Goal: Task Accomplishment & Management: Use online tool/utility

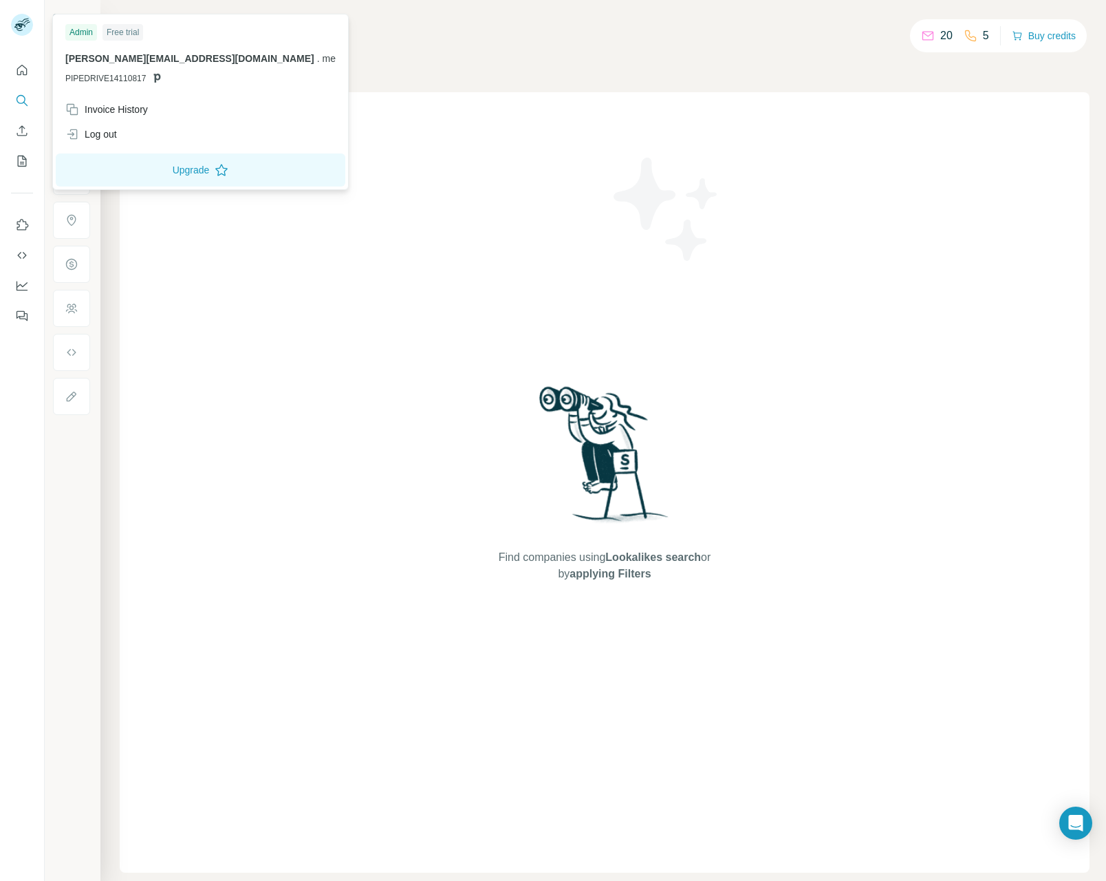
click at [576, 52] on div "Companies People" at bounding box center [605, 58] width 970 height 29
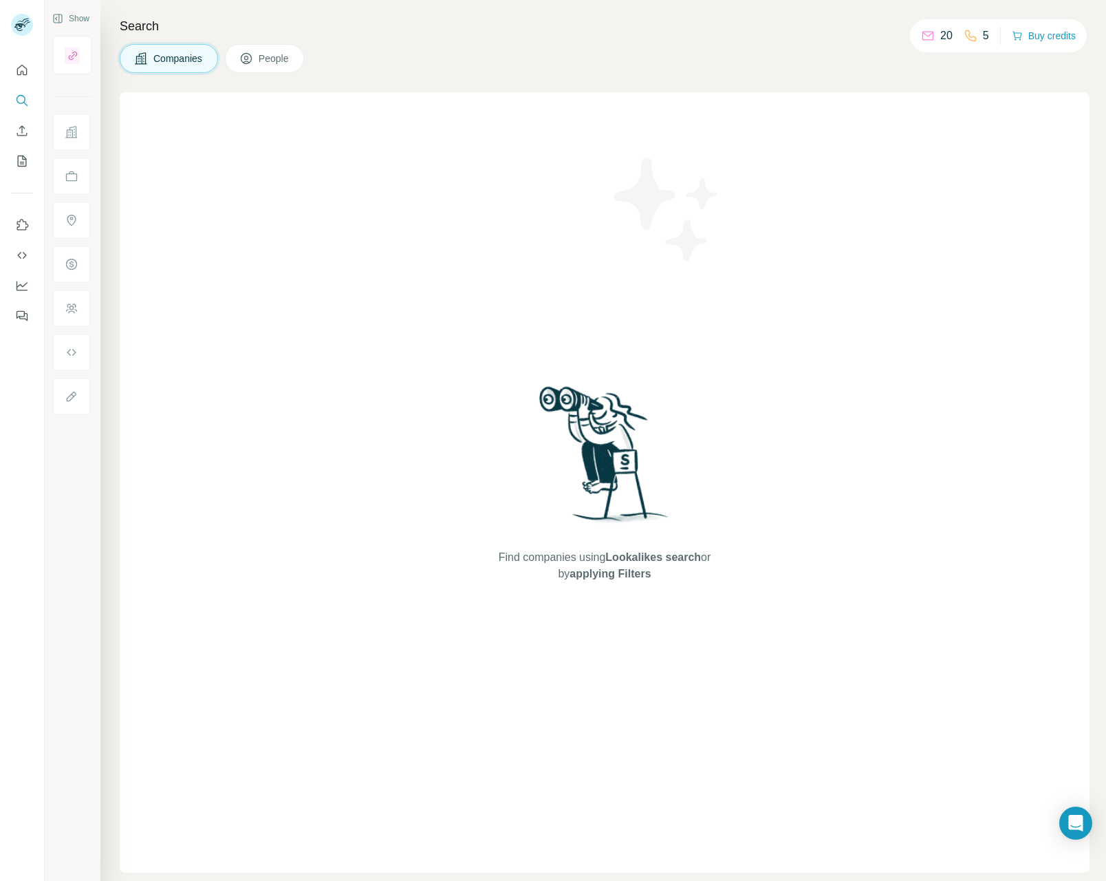
click at [664, 52] on div "Companies People" at bounding box center [605, 58] width 970 height 29
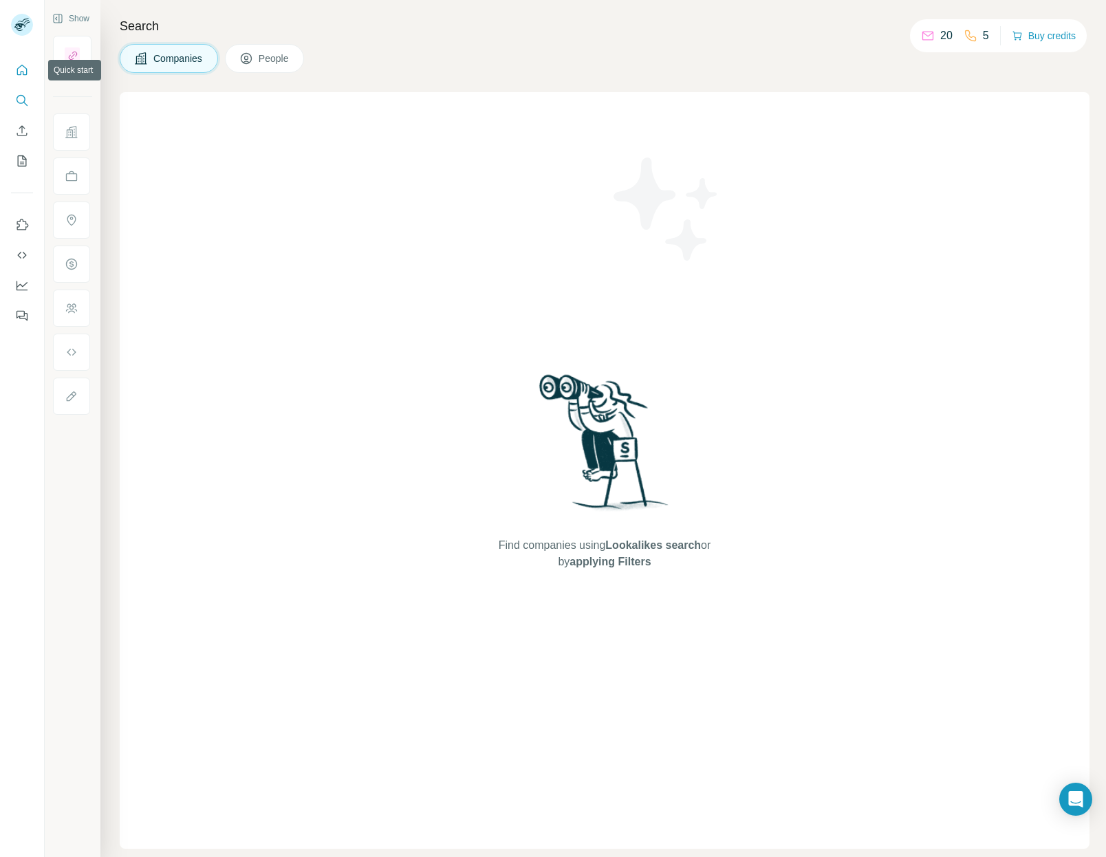
click at [21, 64] on icon "Quick start" at bounding box center [22, 70] width 14 height 14
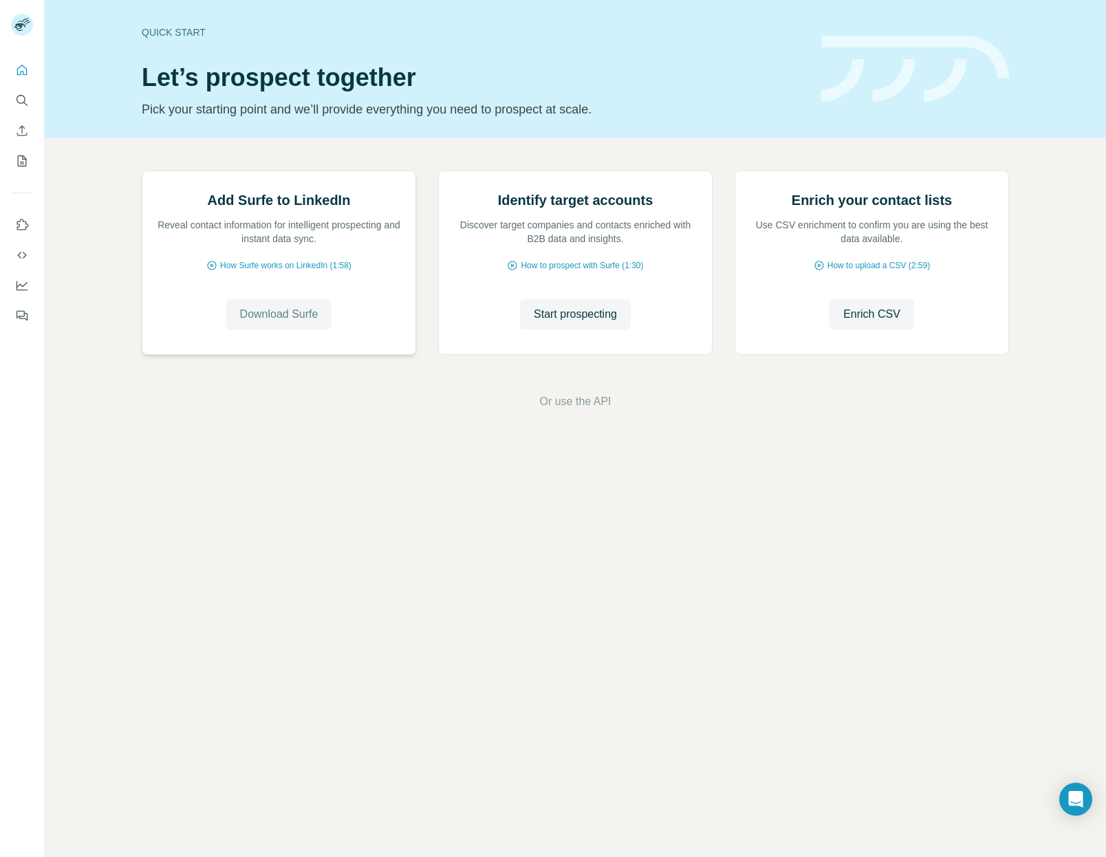
click at [256, 323] on span "Download Surfe" at bounding box center [279, 314] width 78 height 17
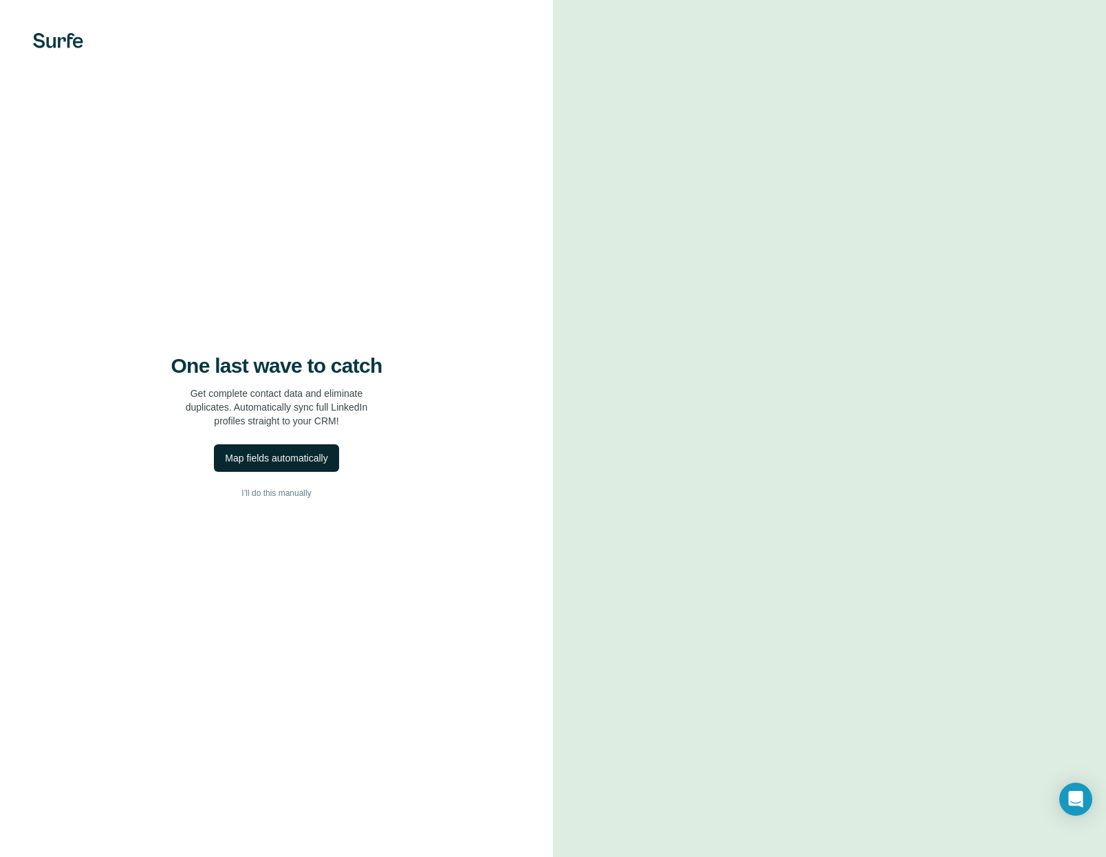
click at [281, 452] on div "Map fields automatically" at bounding box center [276, 458] width 103 height 14
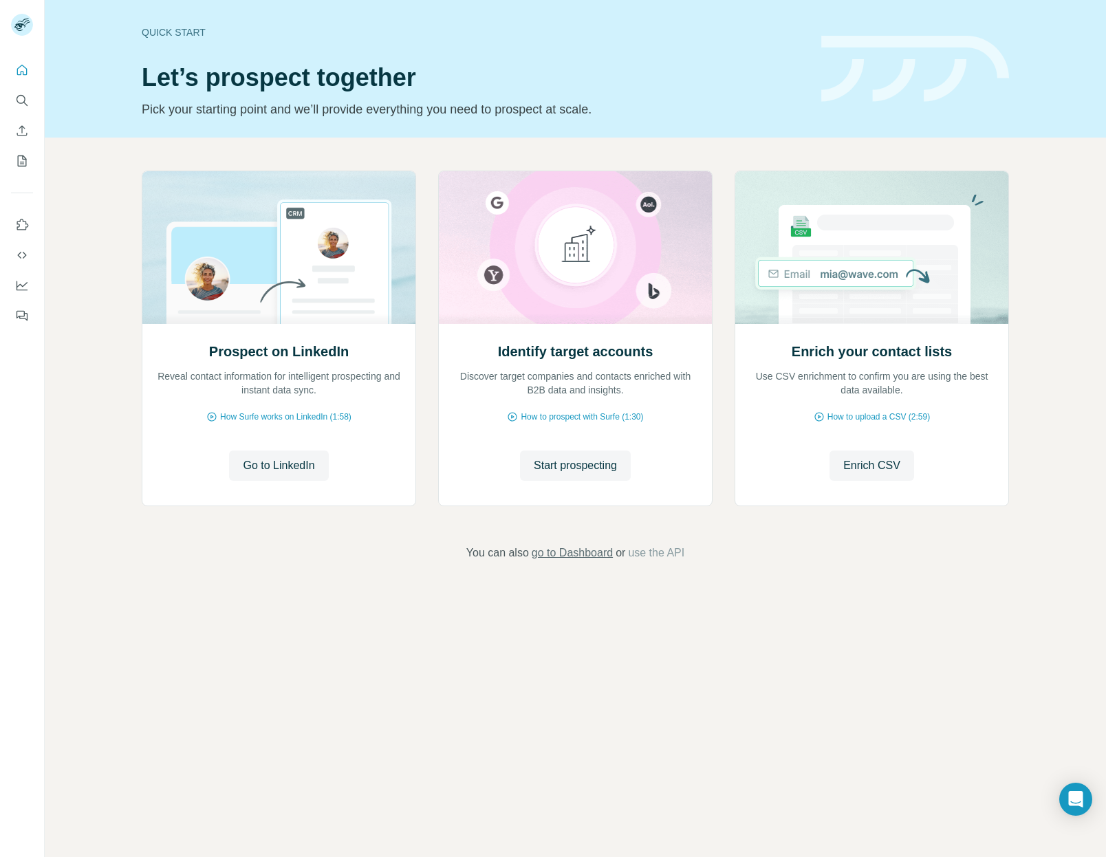
click at [558, 559] on span "go to Dashboard" at bounding box center [572, 553] width 81 height 17
click at [25, 124] on icon "Enrich CSV" at bounding box center [22, 131] width 14 height 14
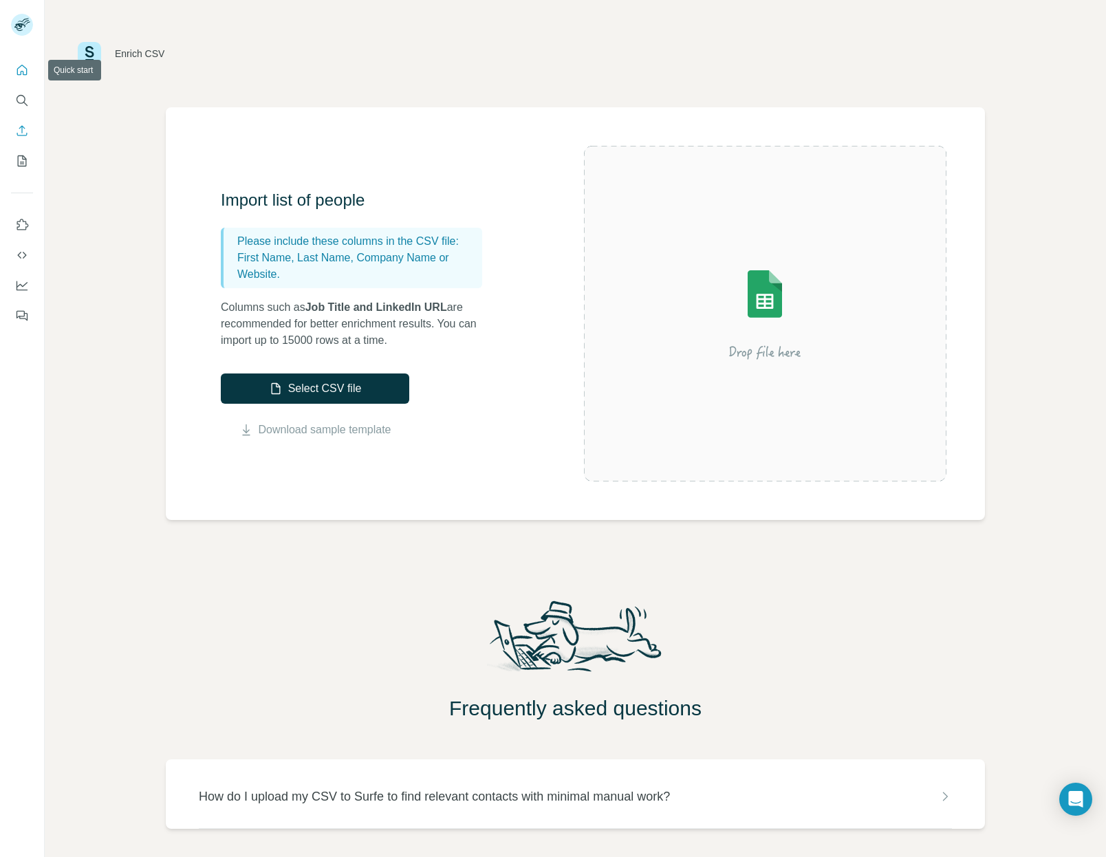
click at [21, 67] on icon "Quick start" at bounding box center [22, 70] width 14 height 14
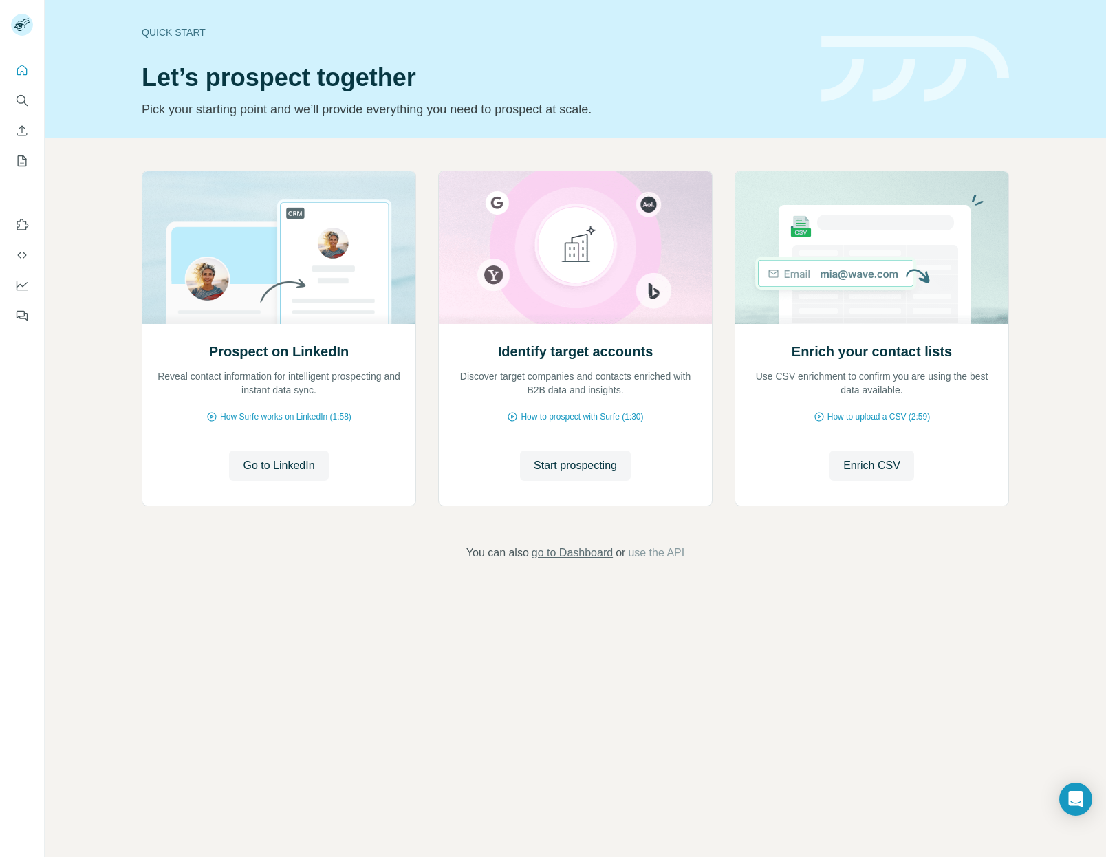
click at [592, 555] on span "go to Dashboard" at bounding box center [572, 553] width 81 height 17
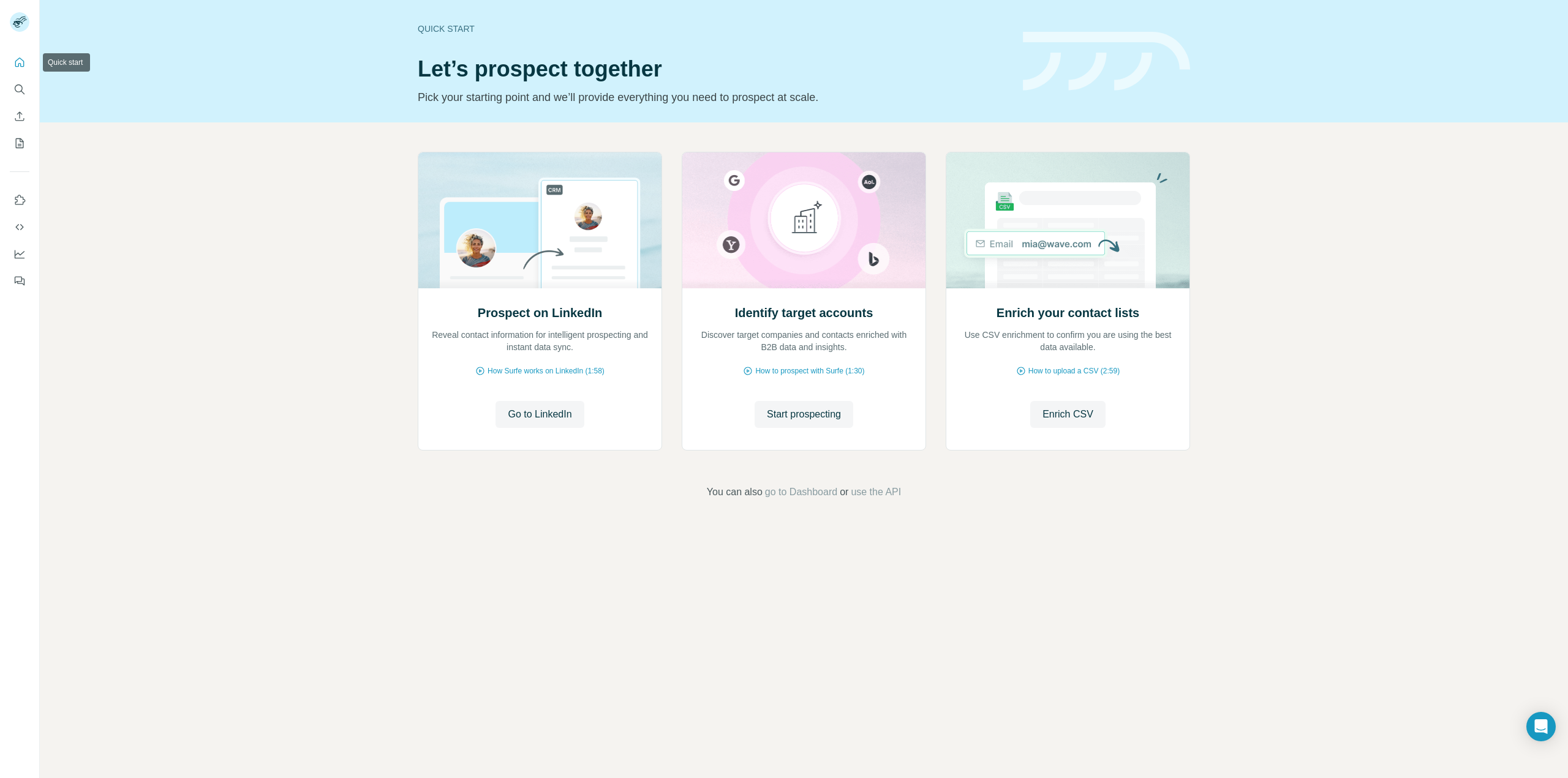
click at [15, 68] on icon "Quick start" at bounding box center [20, 62] width 12 height 12
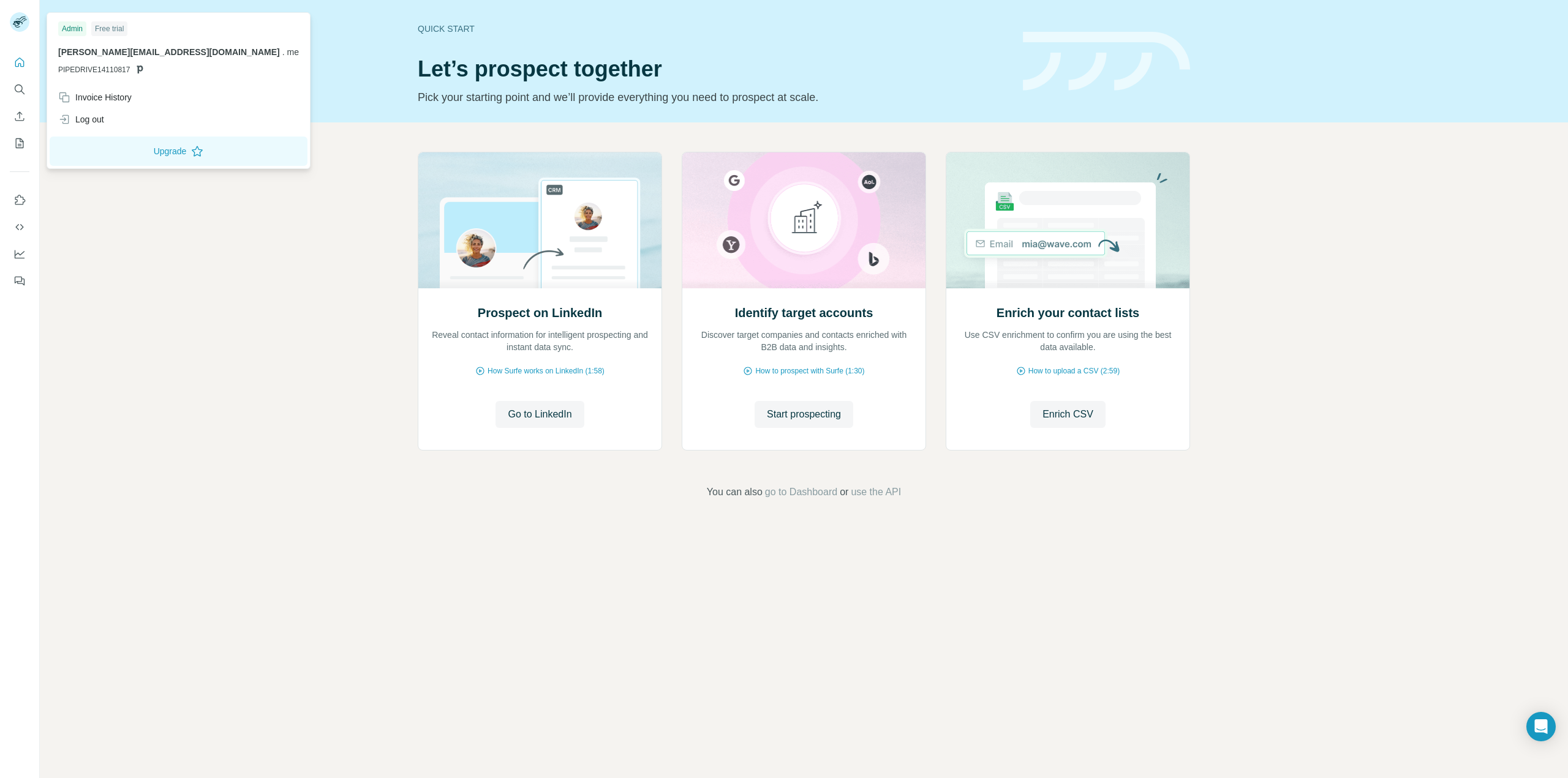
click at [22, 20] on rect at bounding box center [20, 22] width 20 height 20
click at [503, 71] on h1 "Let’s prospect together" at bounding box center [712, 69] width 590 height 25
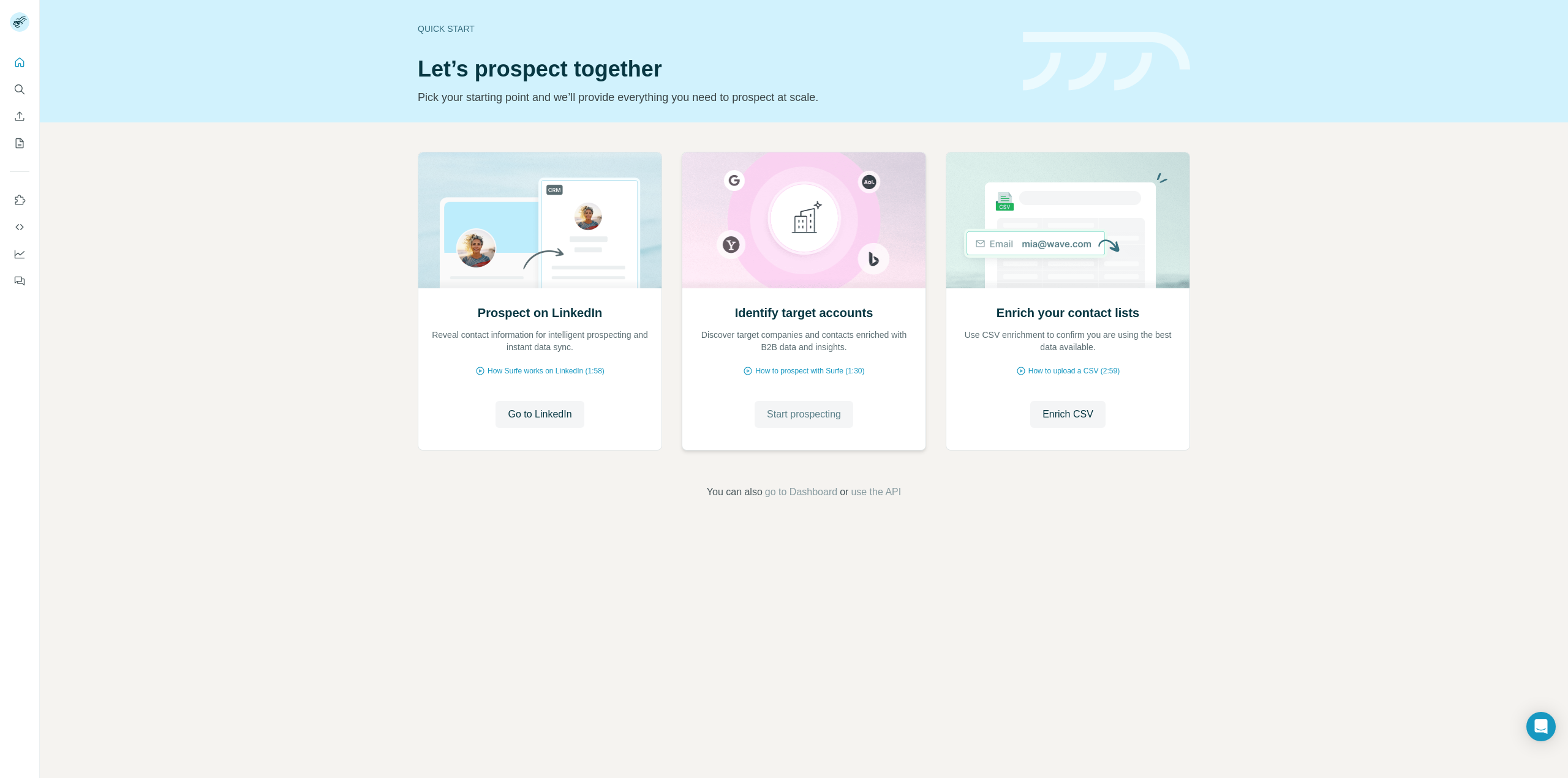
click at [800, 413] on span "Start prospecting" at bounding box center [803, 415] width 74 height 15
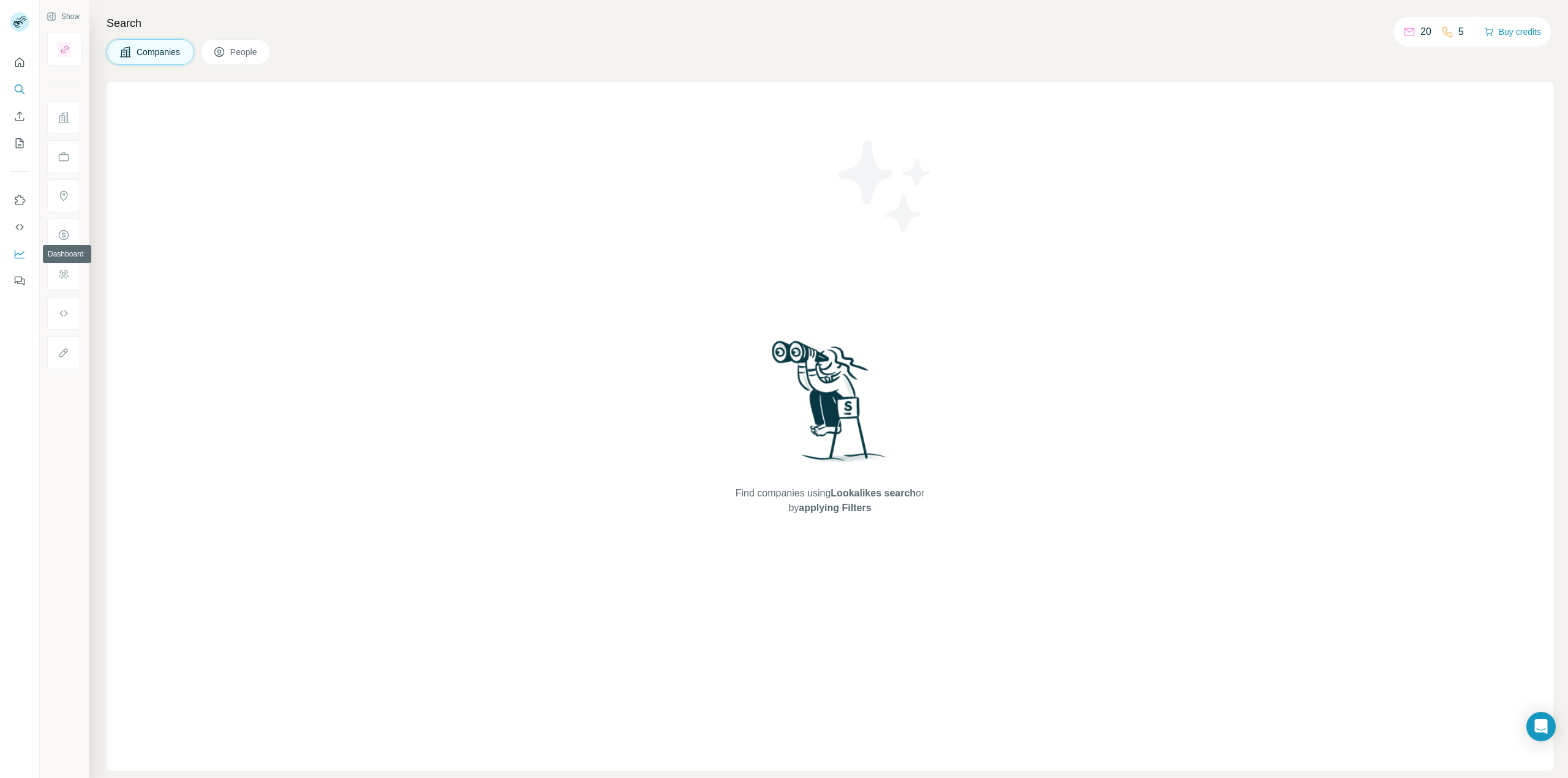
click at [11, 256] on button "Dashboard" at bounding box center [20, 254] width 20 height 22
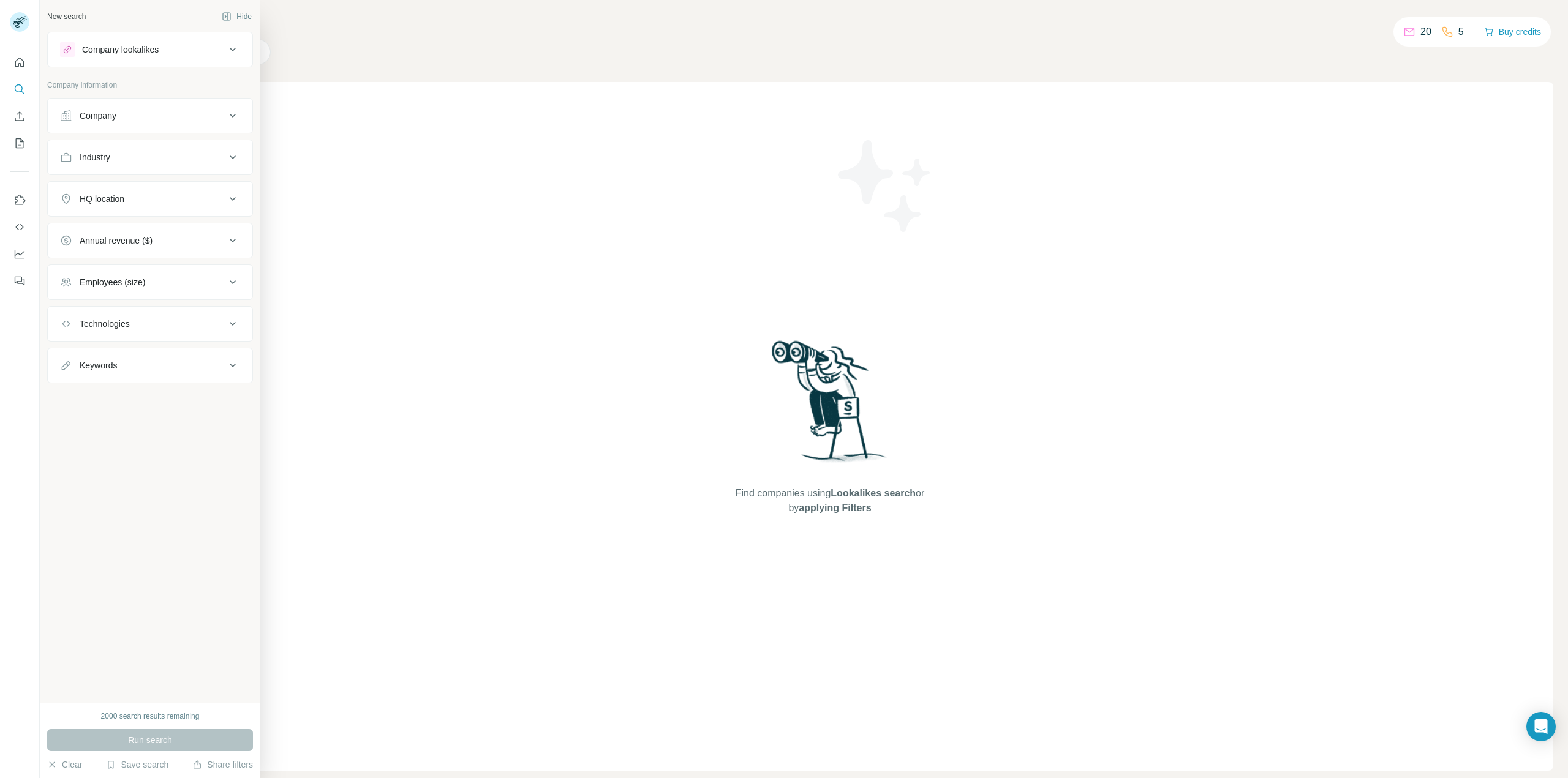
click at [71, 115] on icon at bounding box center [66, 116] width 12 height 12
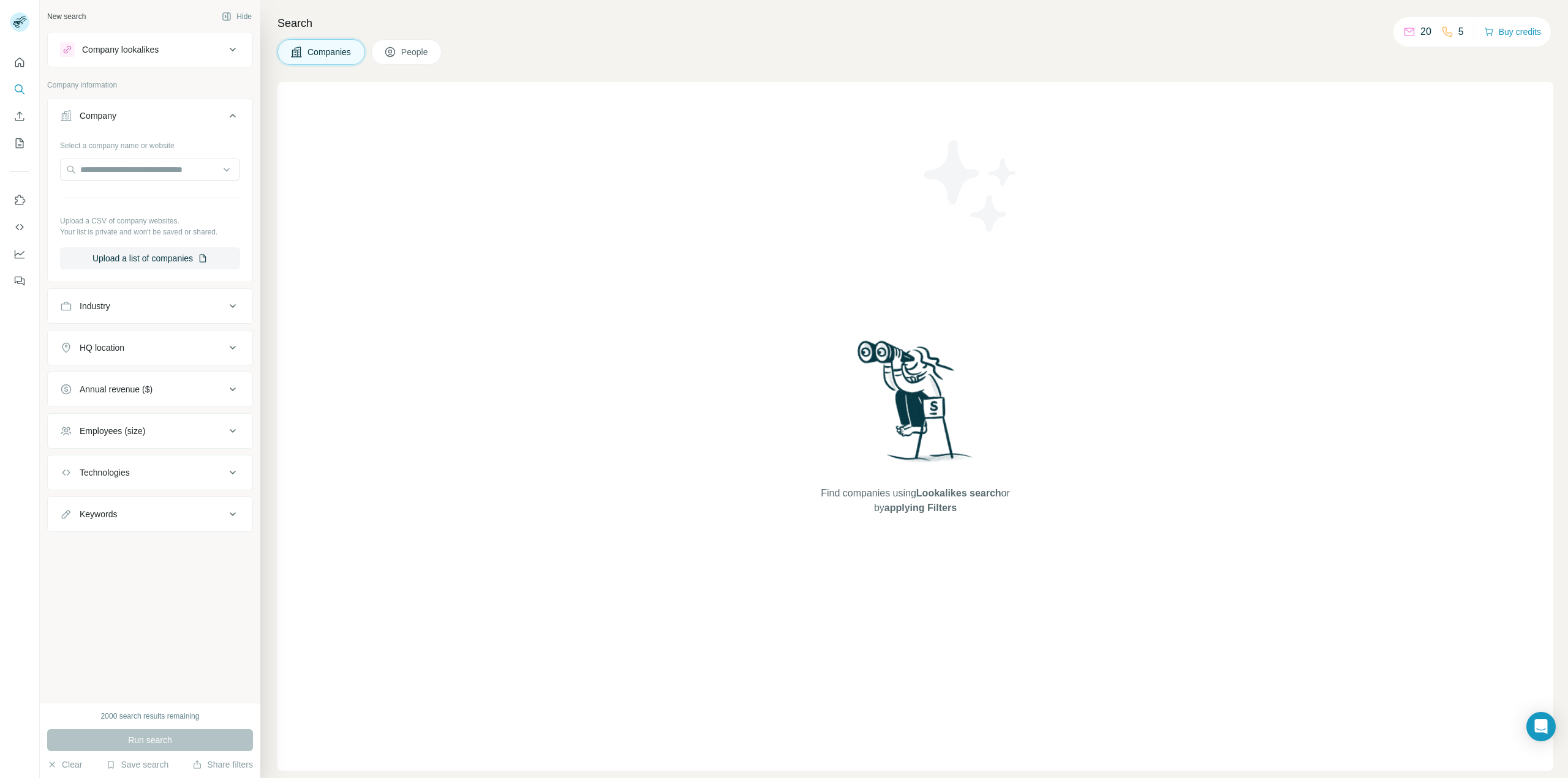
click at [71, 115] on icon at bounding box center [66, 116] width 12 height 12
click at [398, 39] on button "People" at bounding box center [407, 52] width 71 height 26
click at [398, 61] on button "People" at bounding box center [407, 52] width 71 height 26
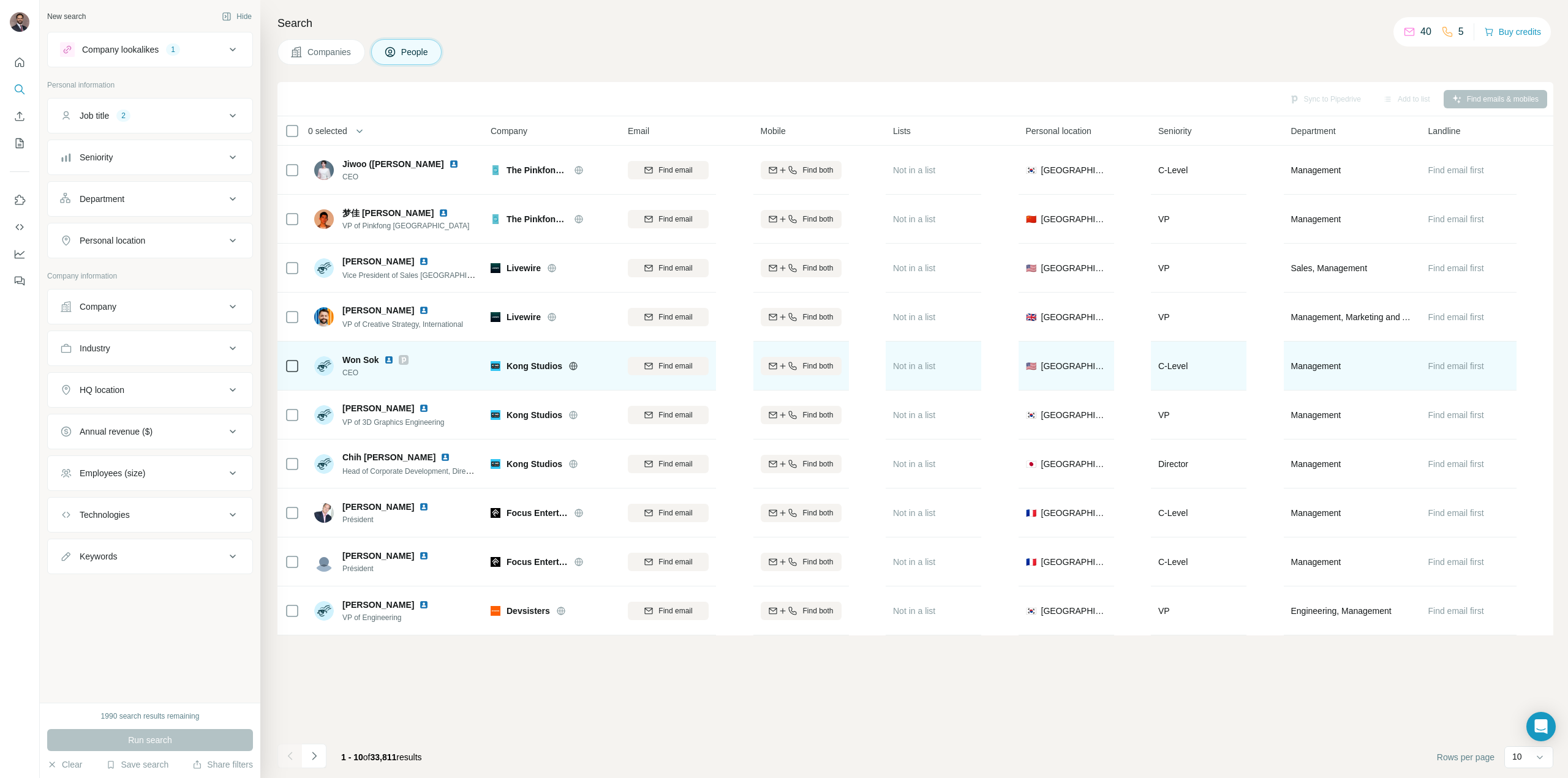
click at [284, 364] on td at bounding box center [292, 366] width 29 height 49
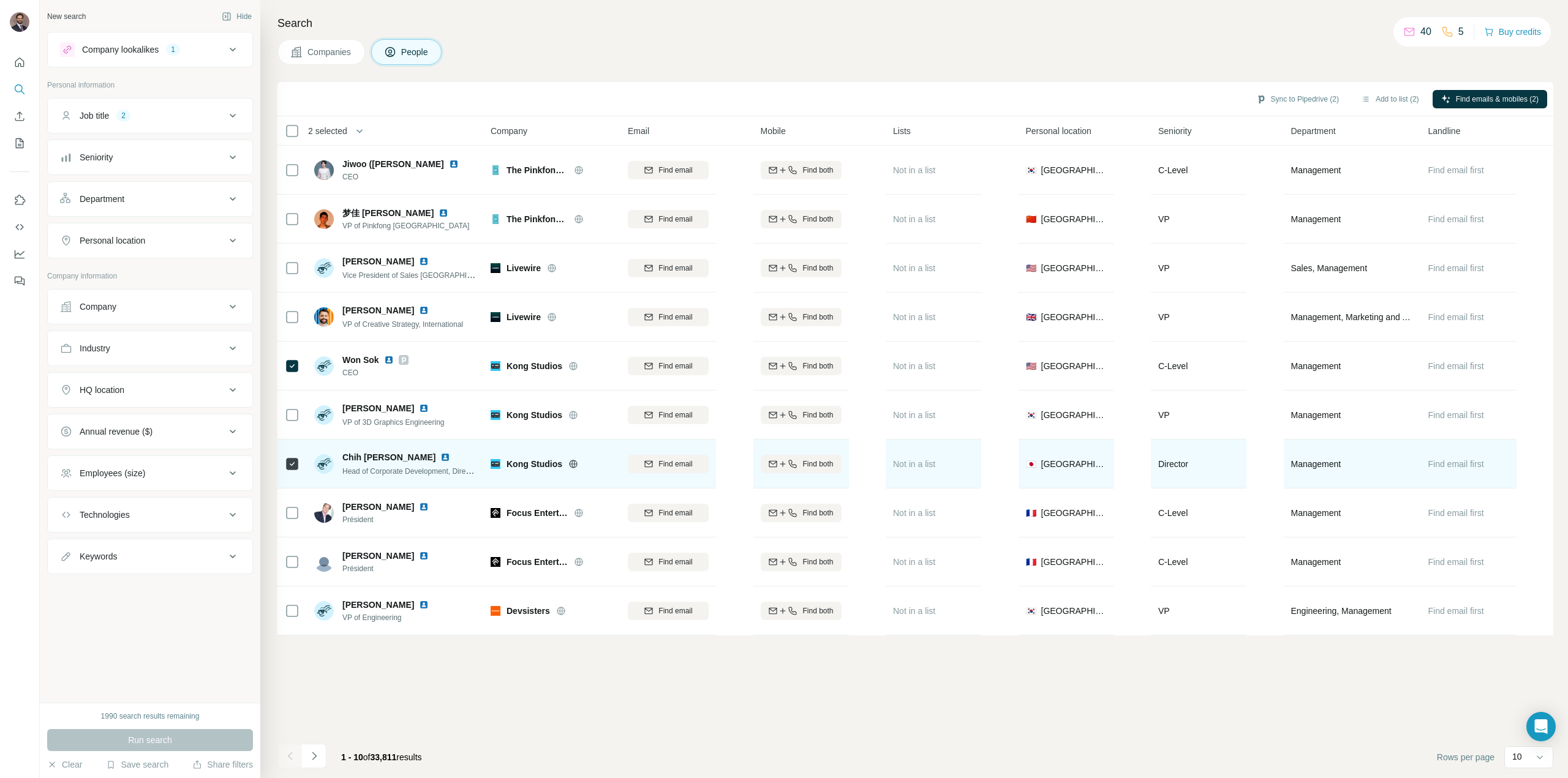
click at [290, 457] on icon at bounding box center [292, 464] width 15 height 15
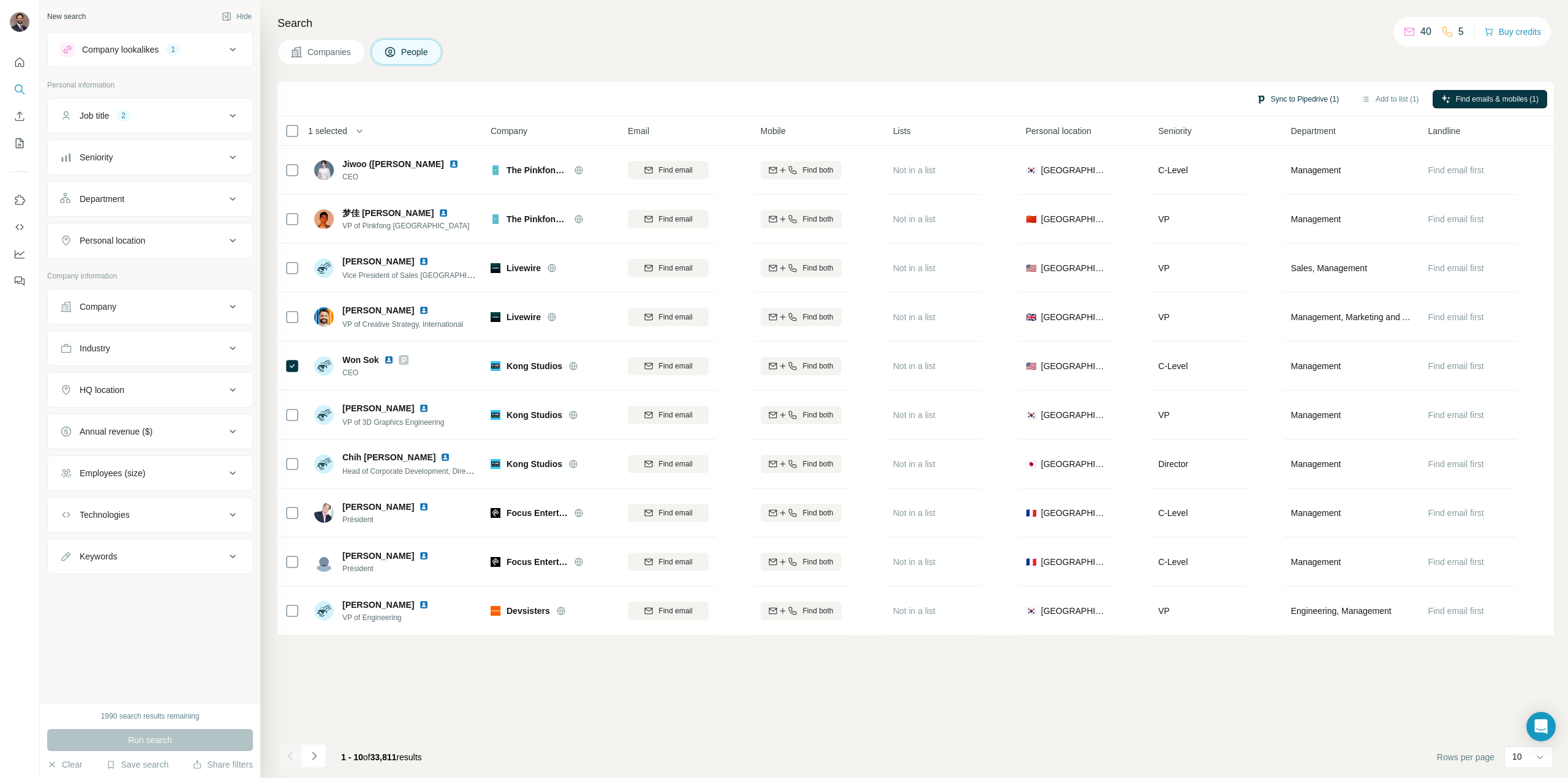
click at [1267, 95] on button "Sync to Pipedrive (1)" at bounding box center [1297, 99] width 100 height 19
click at [1251, 191] on button "Sync to Pipedrive" at bounding box center [1268, 190] width 136 height 25
click at [313, 763] on button "Navigate to next page" at bounding box center [314, 757] width 25 height 25
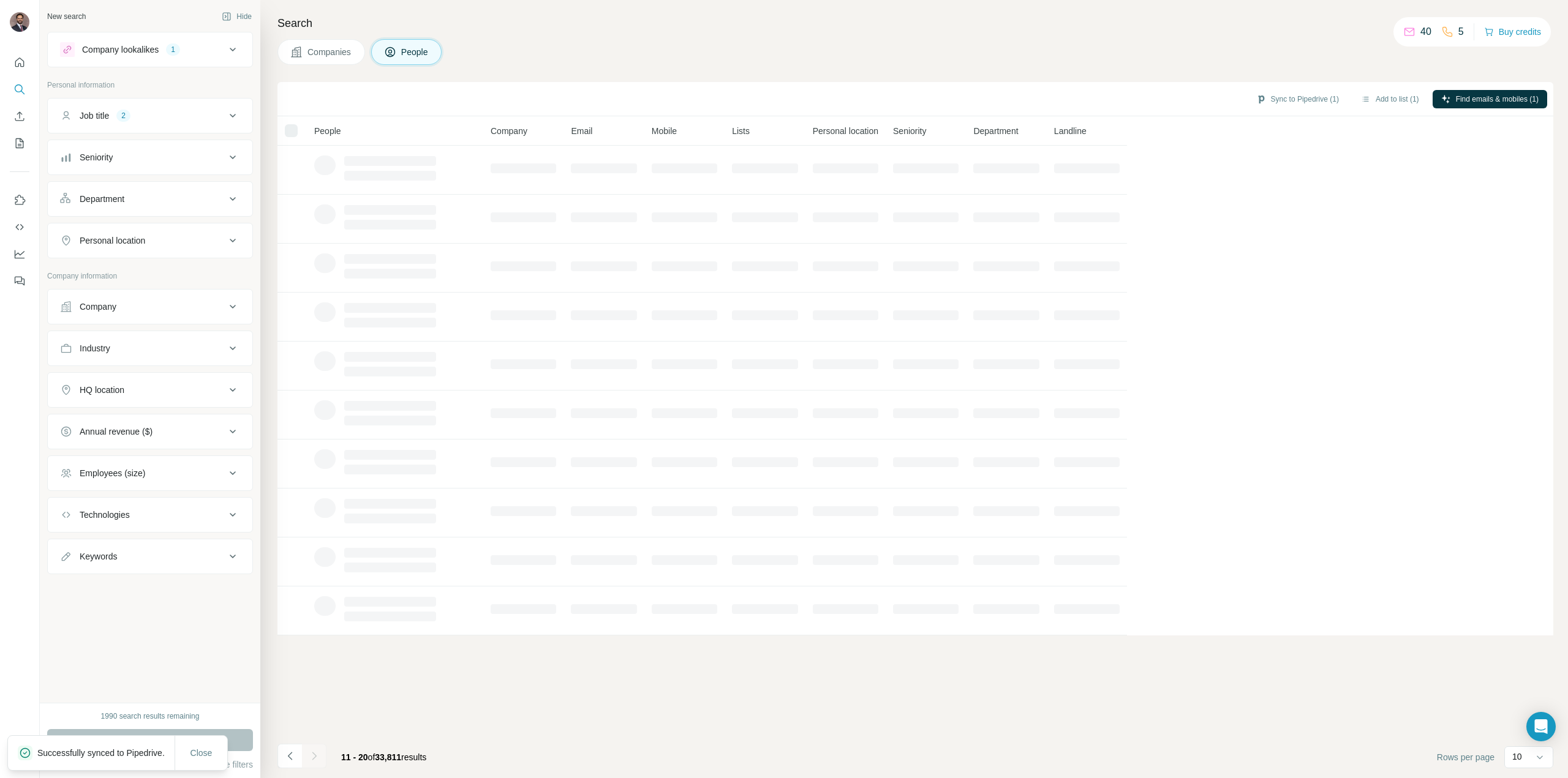
click at [323, 61] on button "Companies" at bounding box center [321, 52] width 87 height 26
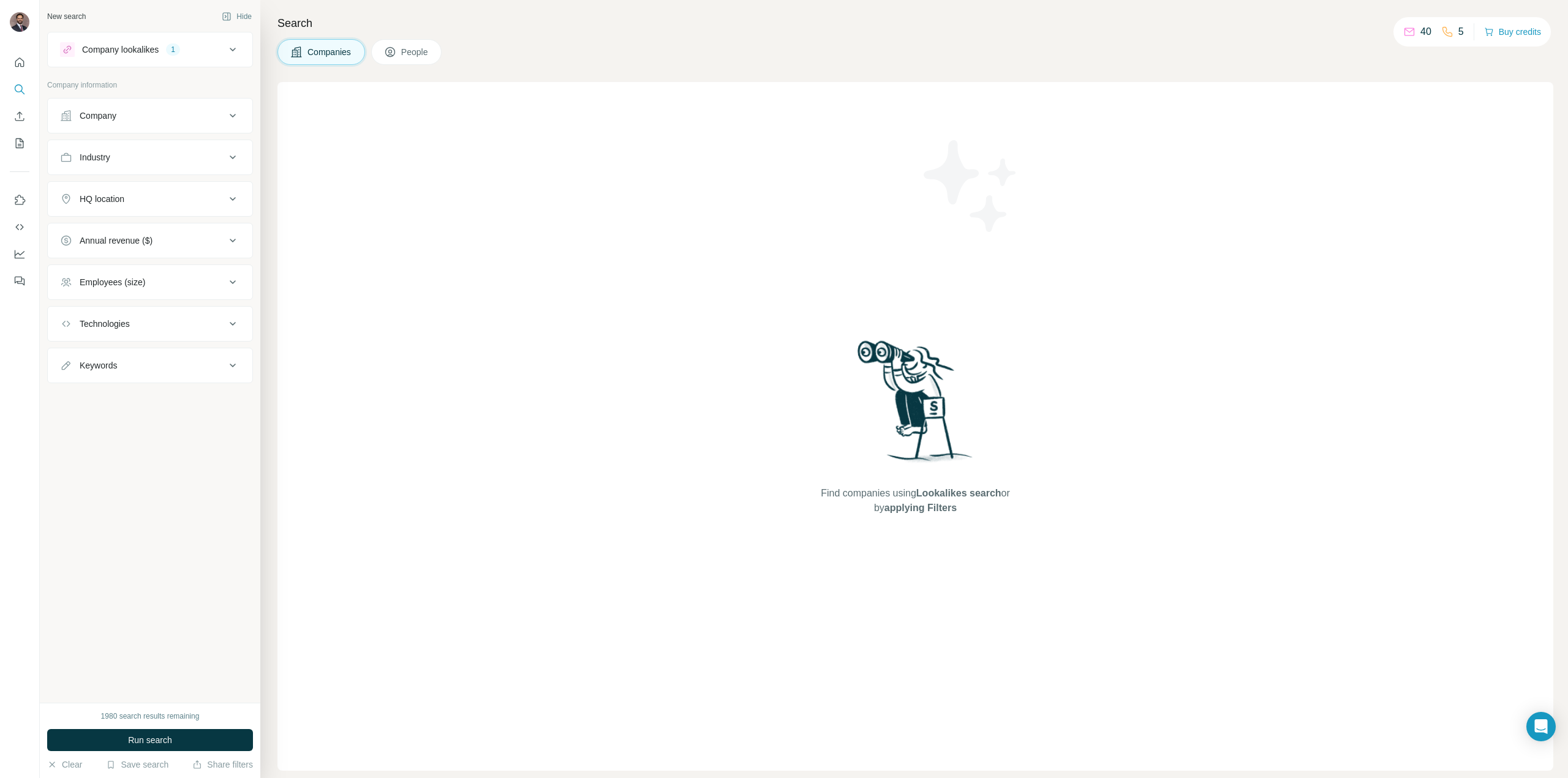
click at [385, 61] on button "People" at bounding box center [407, 52] width 71 height 26
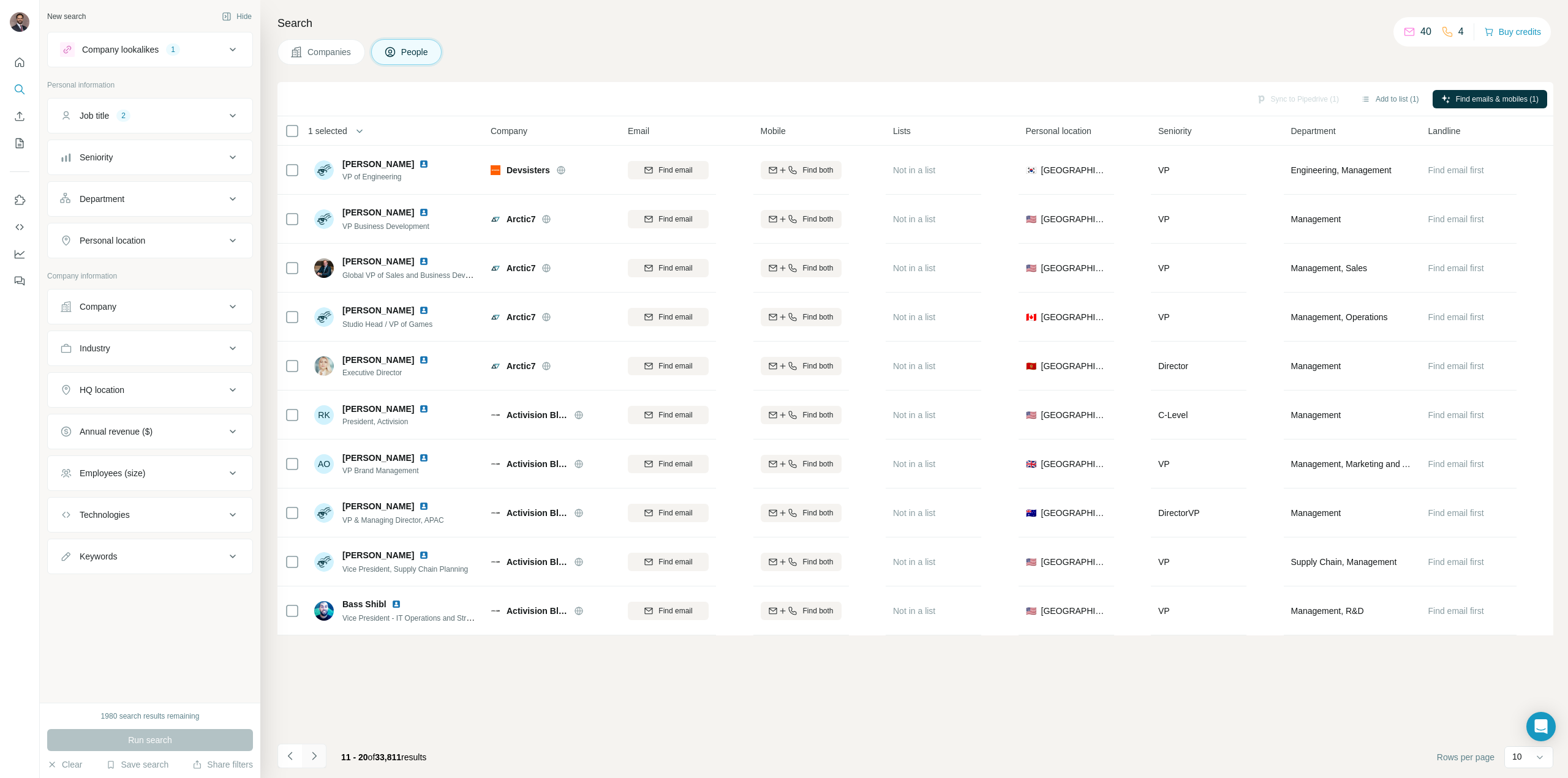
click at [317, 759] on icon "Navigate to next page" at bounding box center [314, 757] width 12 height 12
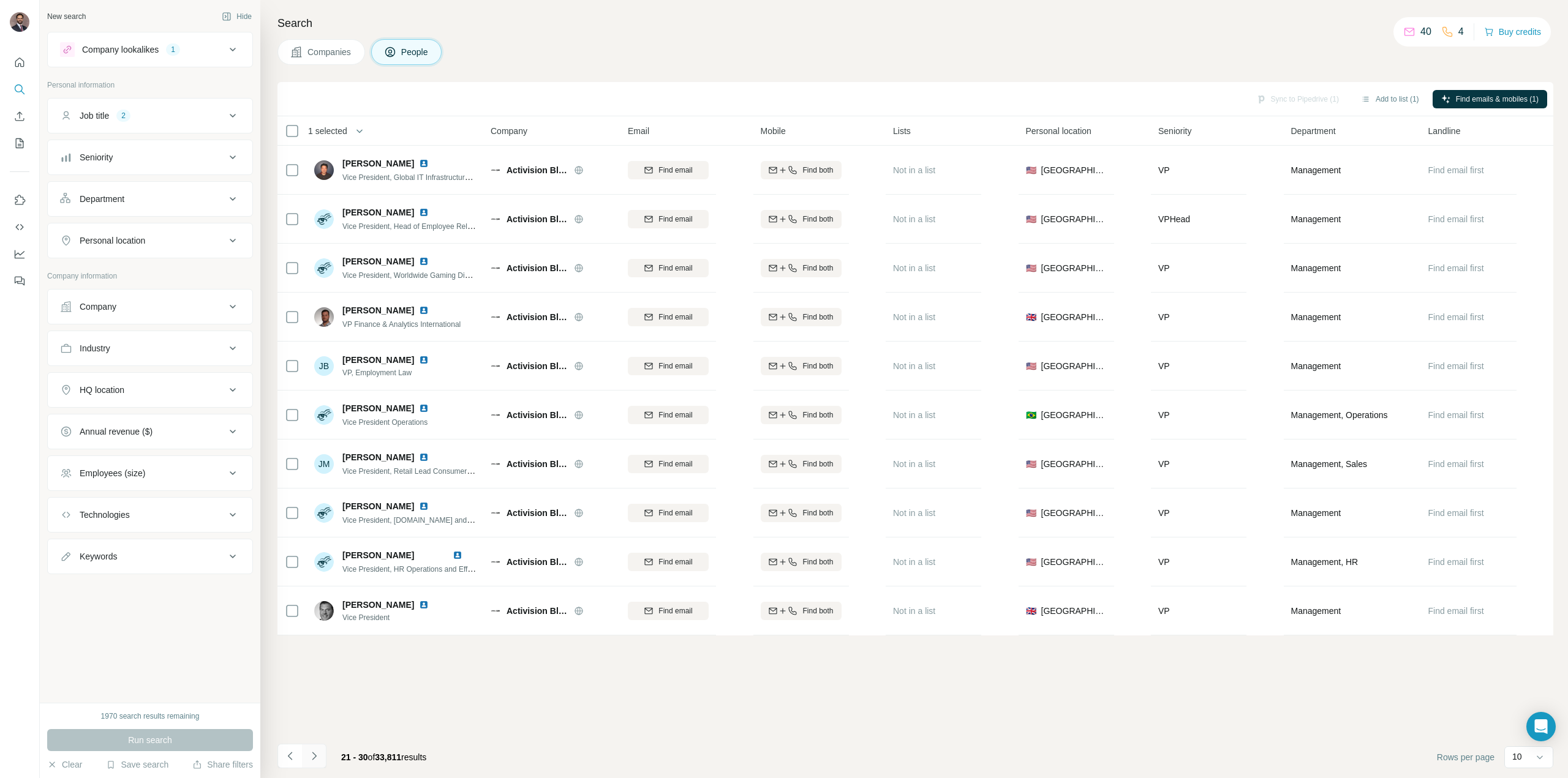
click at [317, 755] on icon "Navigate to next page" at bounding box center [314, 757] width 12 height 12
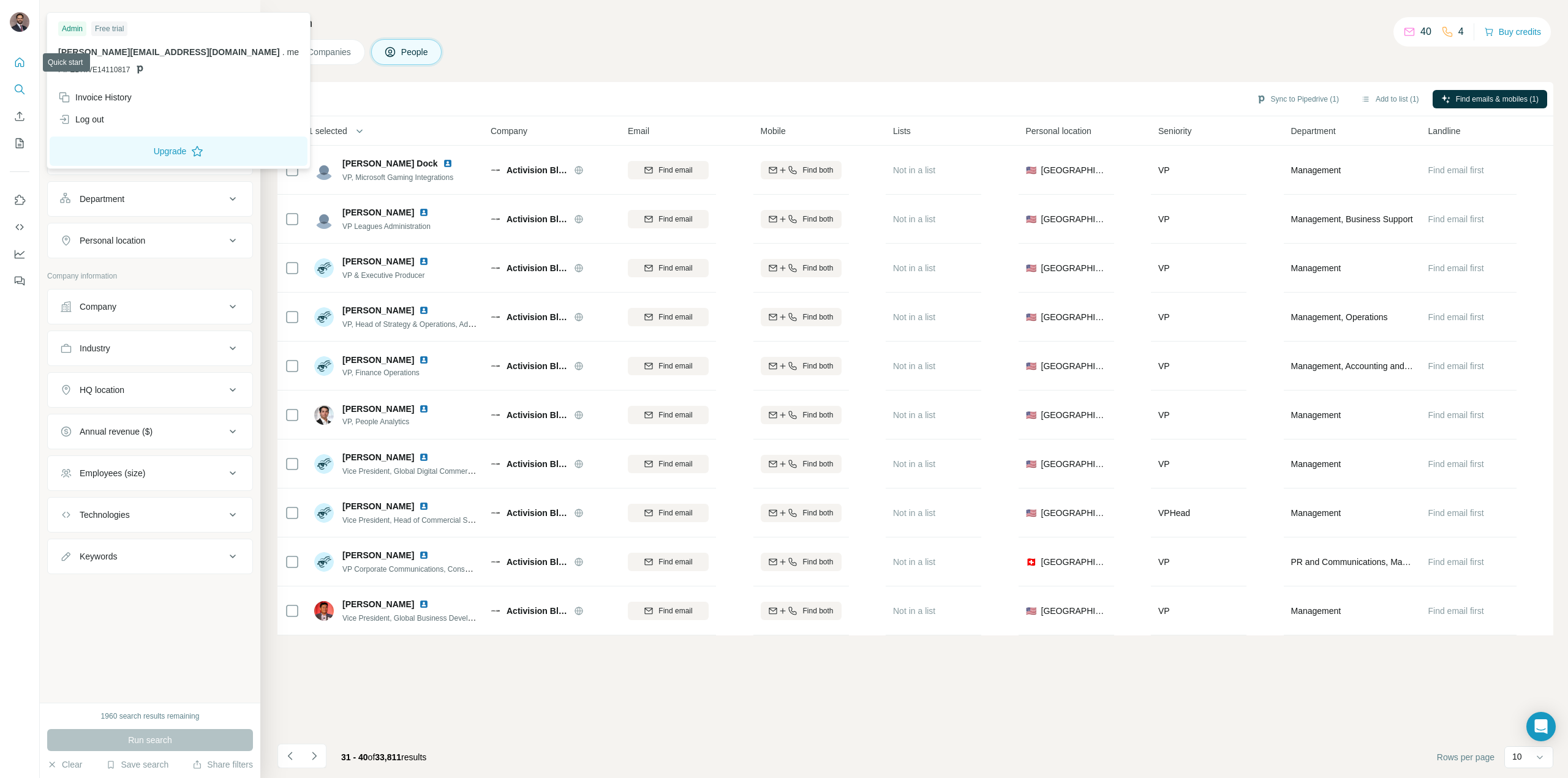
click at [20, 61] on icon "Quick start" at bounding box center [20, 62] width 12 height 12
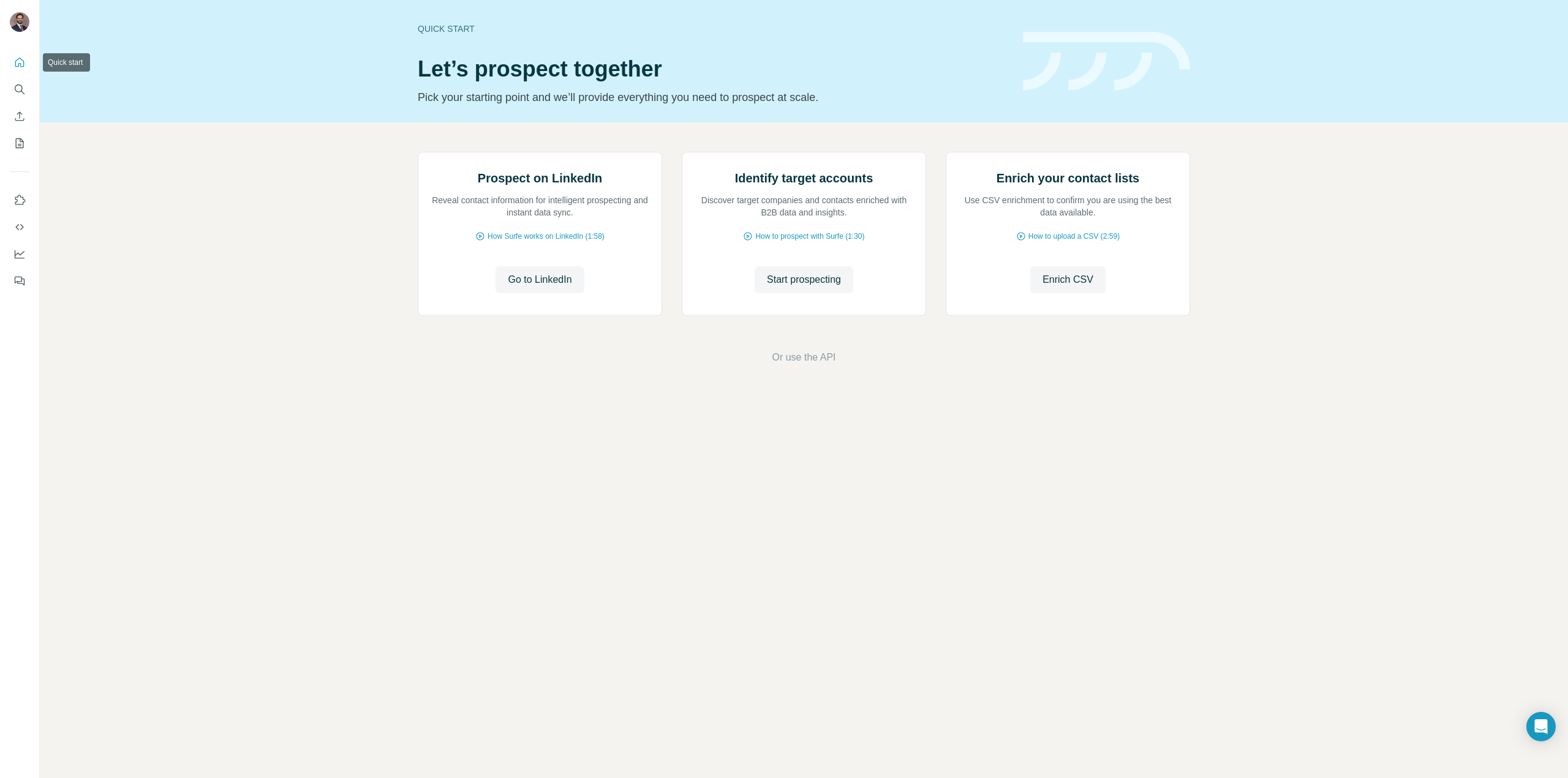
click at [20, 61] on icon "Quick start" at bounding box center [20, 62] width 12 height 12
click at [16, 251] on icon "Dashboard" at bounding box center [20, 255] width 12 height 12
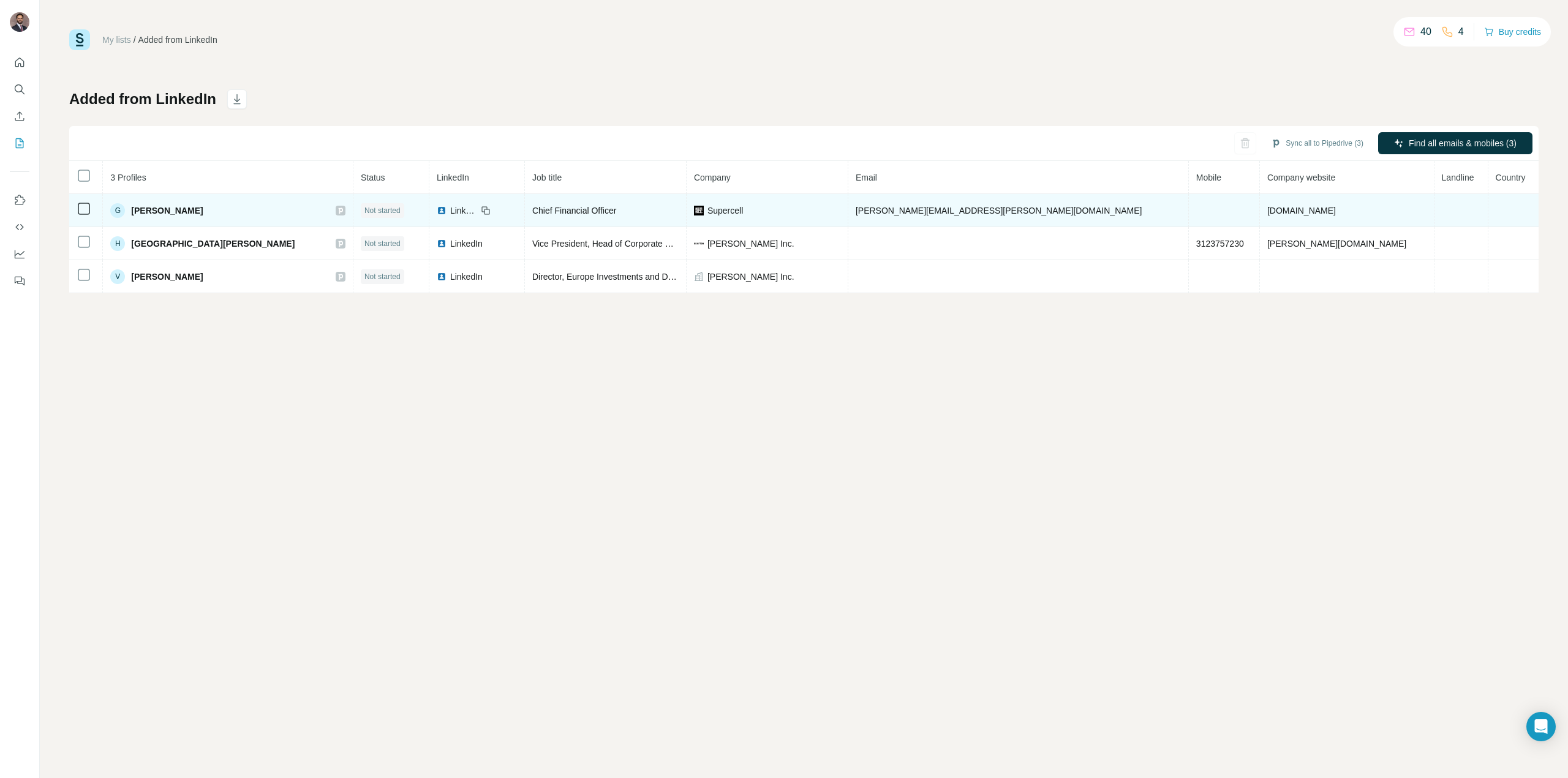
click at [370, 211] on span "Not started" at bounding box center [382, 210] width 37 height 11
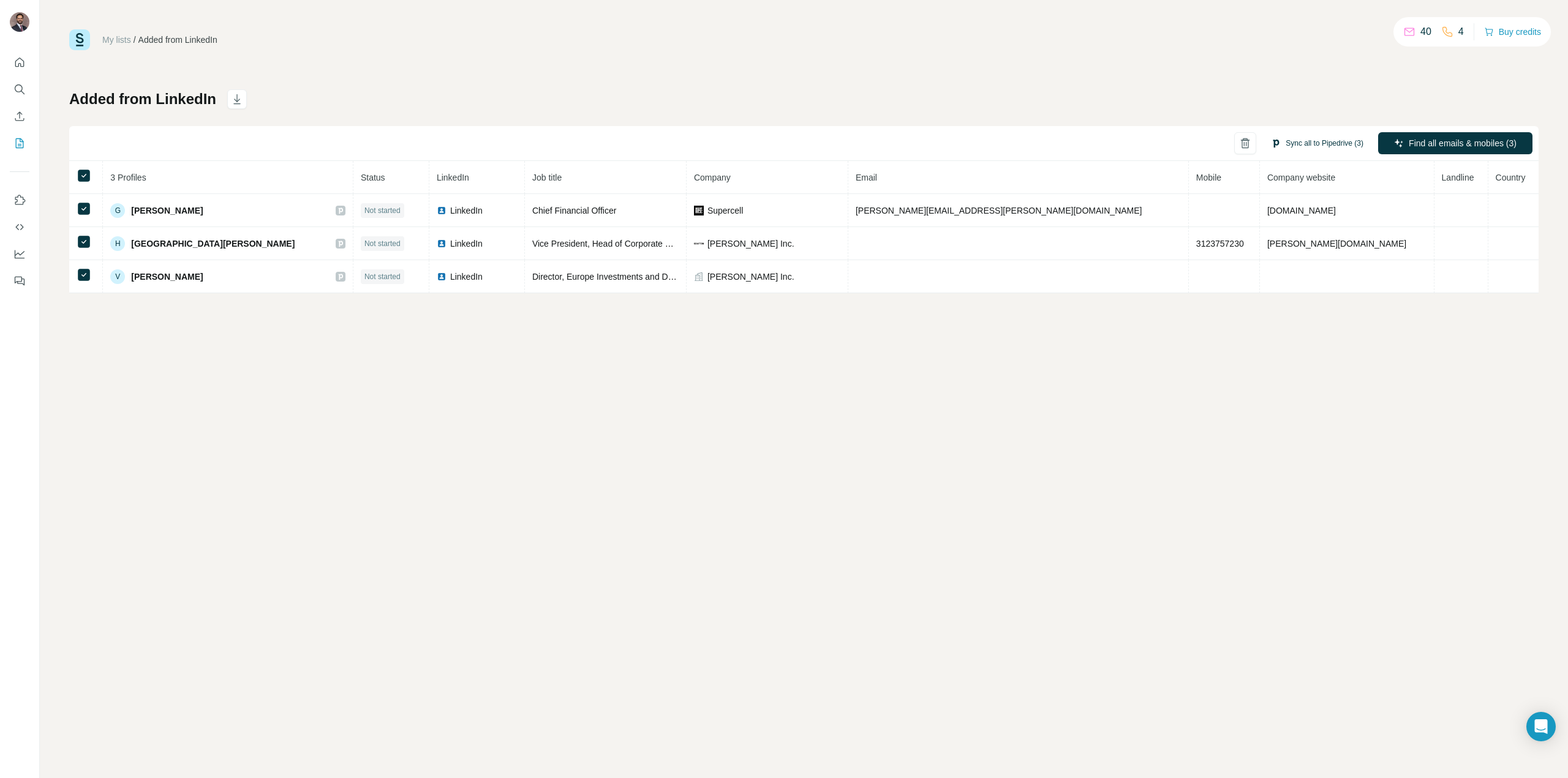
click at [1303, 149] on button "Sync all to Pipedrive (3)" at bounding box center [1317, 143] width 110 height 19
click at [1287, 245] on button "Sync all to Pipedrive" at bounding box center [1300, 236] width 136 height 25
click at [123, 44] on link "My lists" at bounding box center [117, 39] width 28 height 10
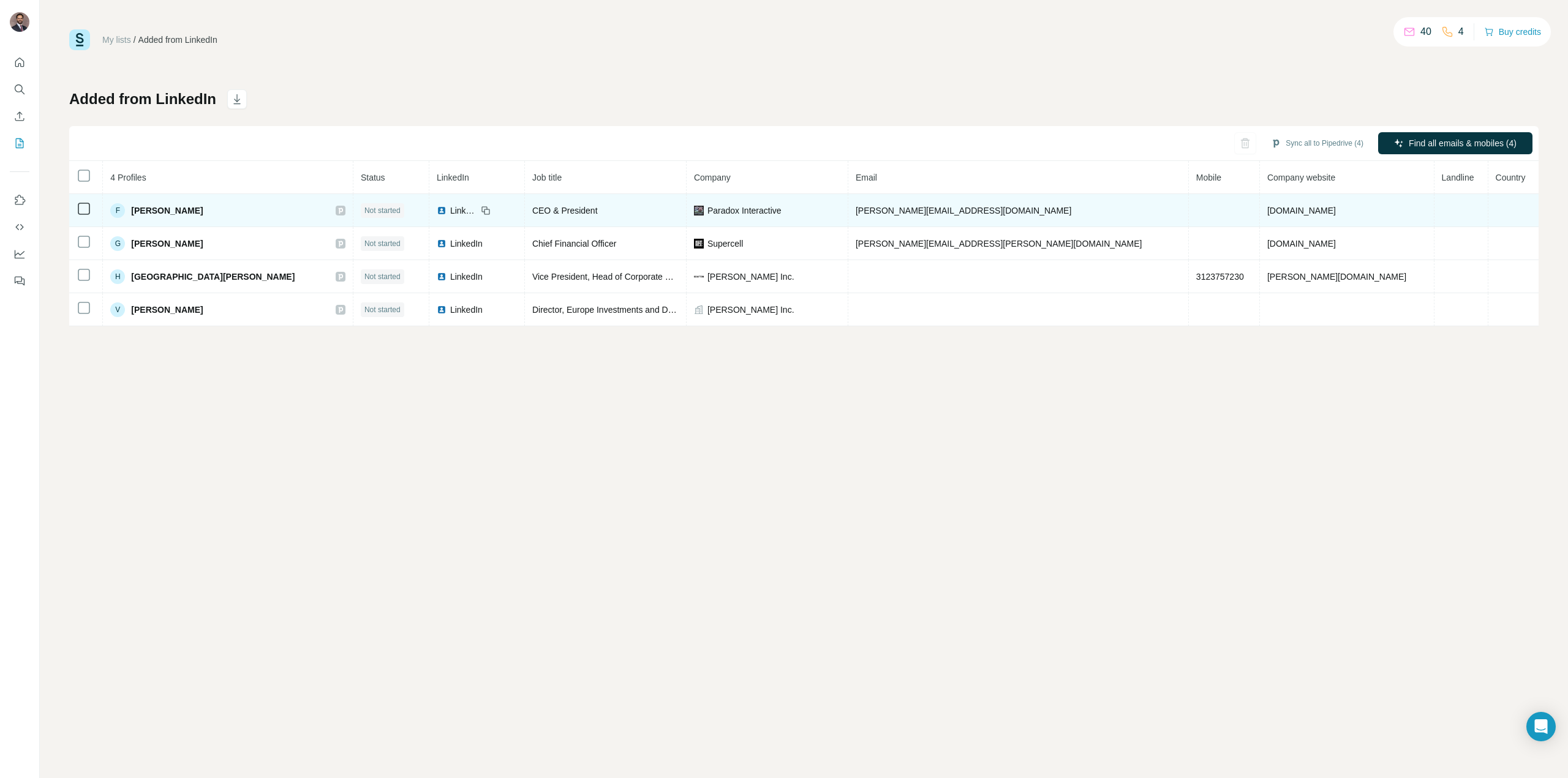
click at [708, 206] on span "Paradox Interactive" at bounding box center [744, 211] width 74 height 12
click at [708, 214] on span "Paradox Interactive" at bounding box center [744, 211] width 74 height 12
click at [687, 207] on td "Paradox Interactive" at bounding box center [768, 210] width 162 height 33
click at [708, 209] on span "Paradox Interactive" at bounding box center [744, 211] width 74 height 12
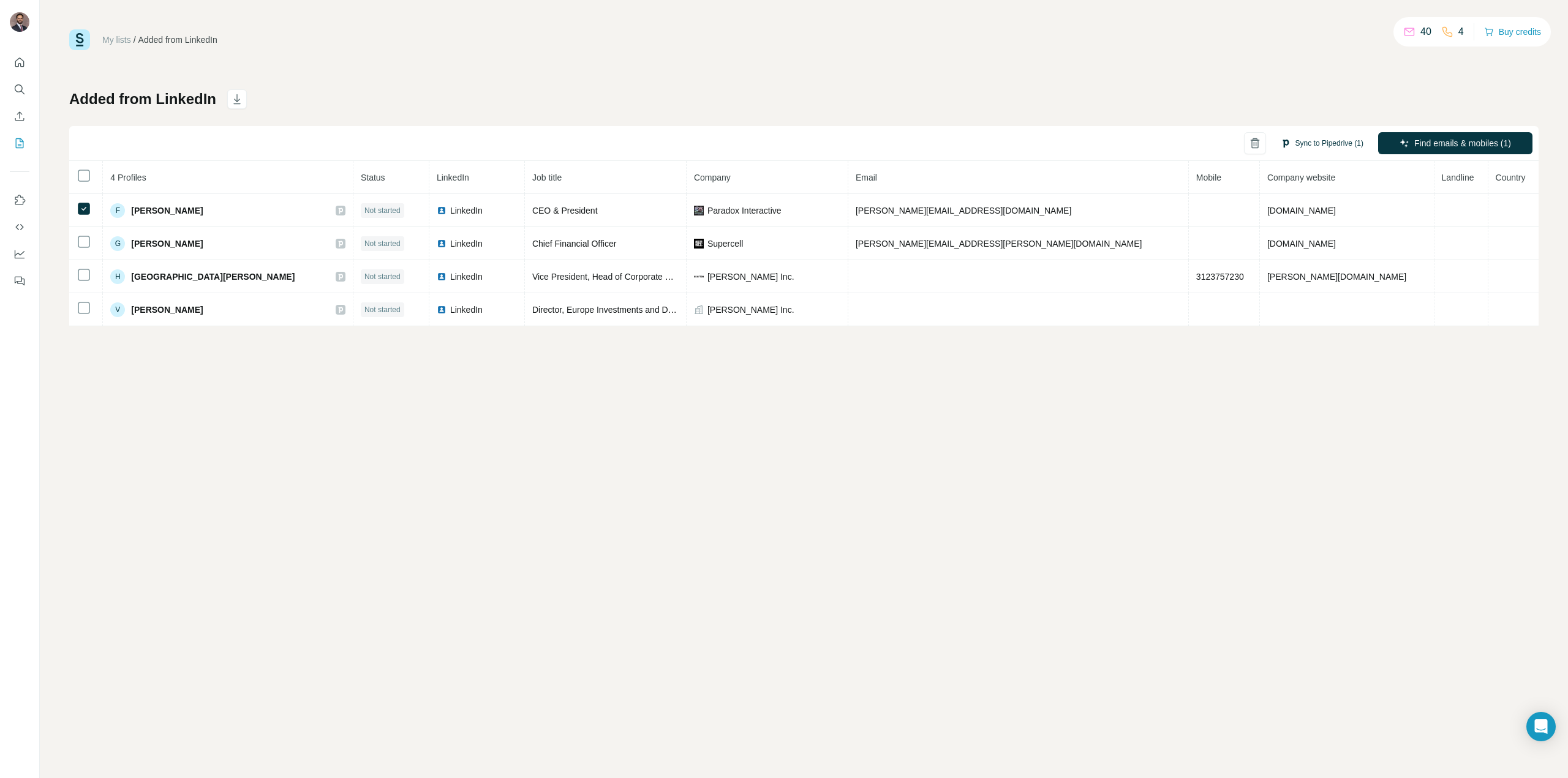
click at [1299, 146] on button "Sync to Pipedrive (1)" at bounding box center [1322, 143] width 100 height 19
click at [1305, 239] on button "Sync to Pipedrive" at bounding box center [1300, 236] width 136 height 25
click at [22, 255] on icon "Dashboard" at bounding box center [20, 255] width 12 height 12
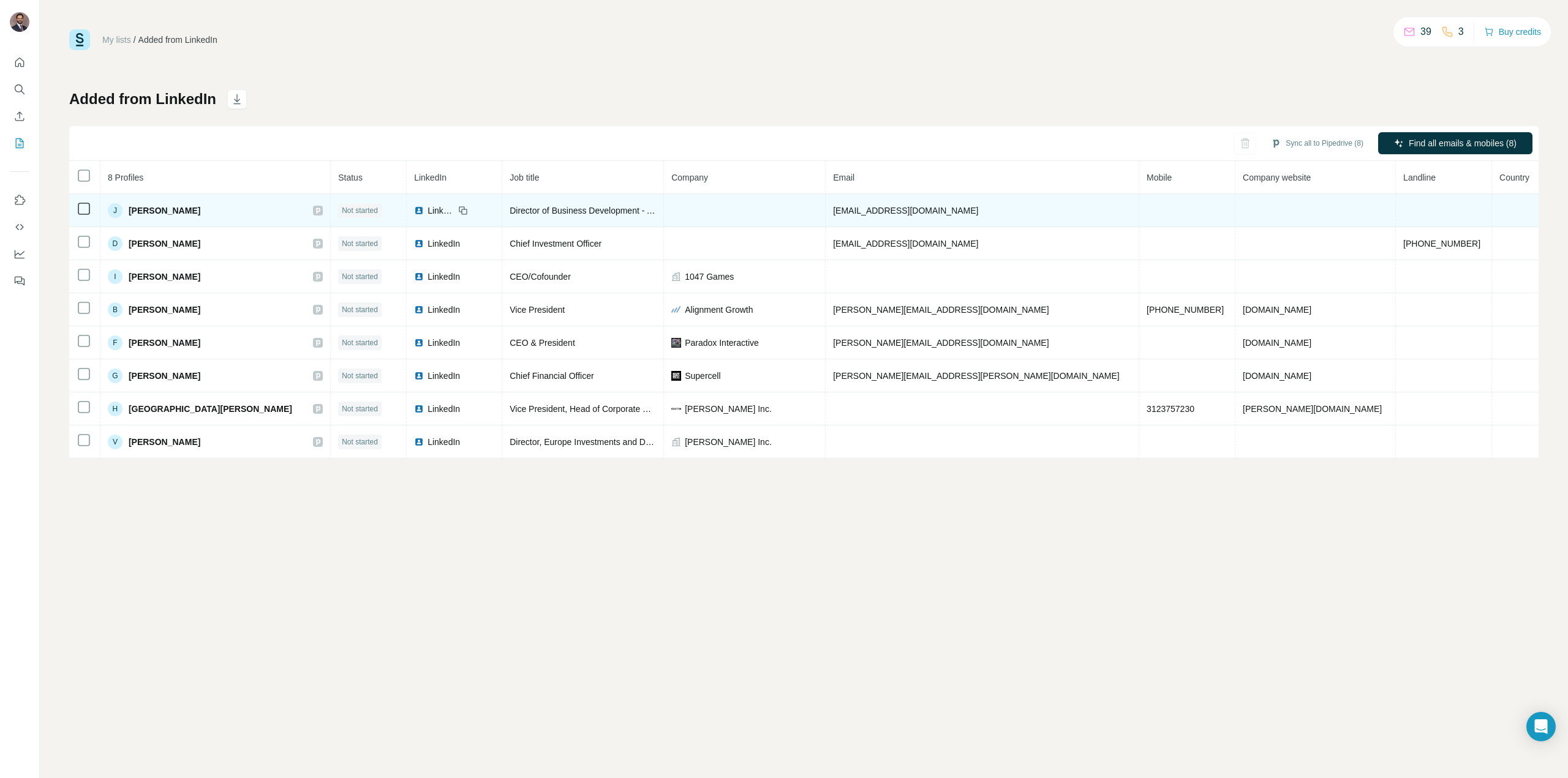
click at [166, 205] on span "[PERSON_NAME]" at bounding box center [164, 211] width 71 height 12
click at [156, 211] on span "[PERSON_NAME]" at bounding box center [164, 211] width 71 height 12
click at [69, 206] on td at bounding box center [85, 210] width 31 height 33
